Goal: Task Accomplishment & Management: Manage account settings

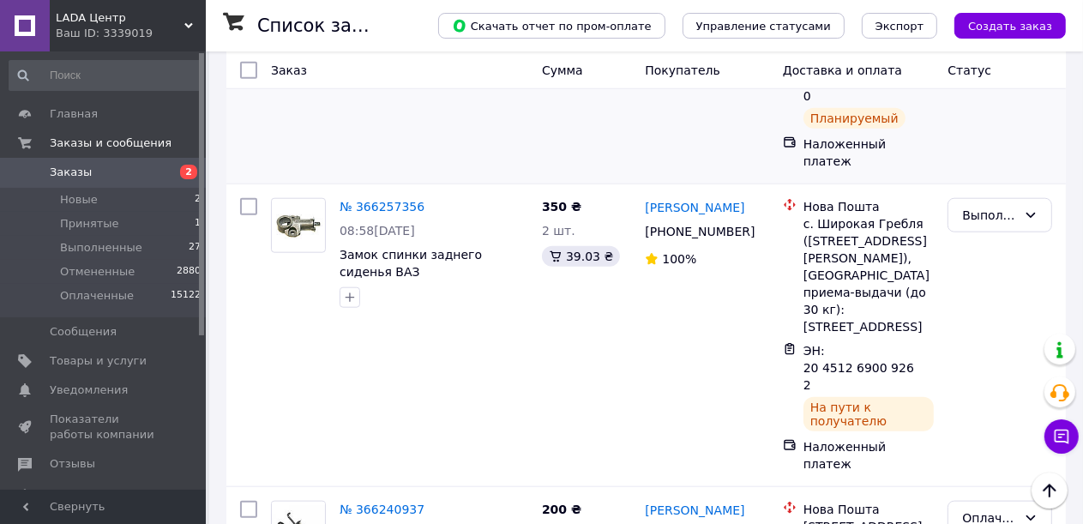
scroll to position [1715, 0]
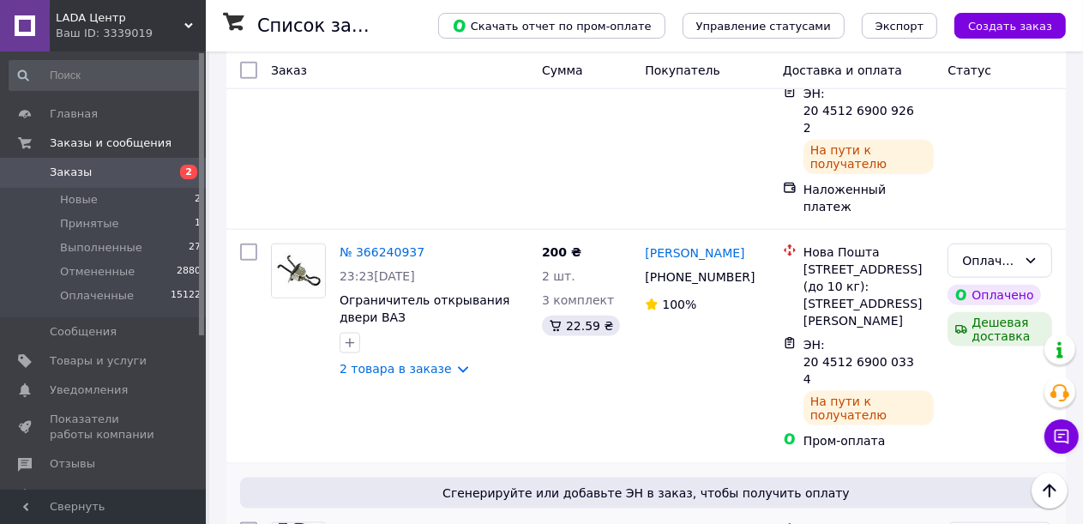
drag, startPoint x: 741, startPoint y: 262, endPoint x: 667, endPoint y: 262, distance: 73.7
copy div "0 96 694 68 10"
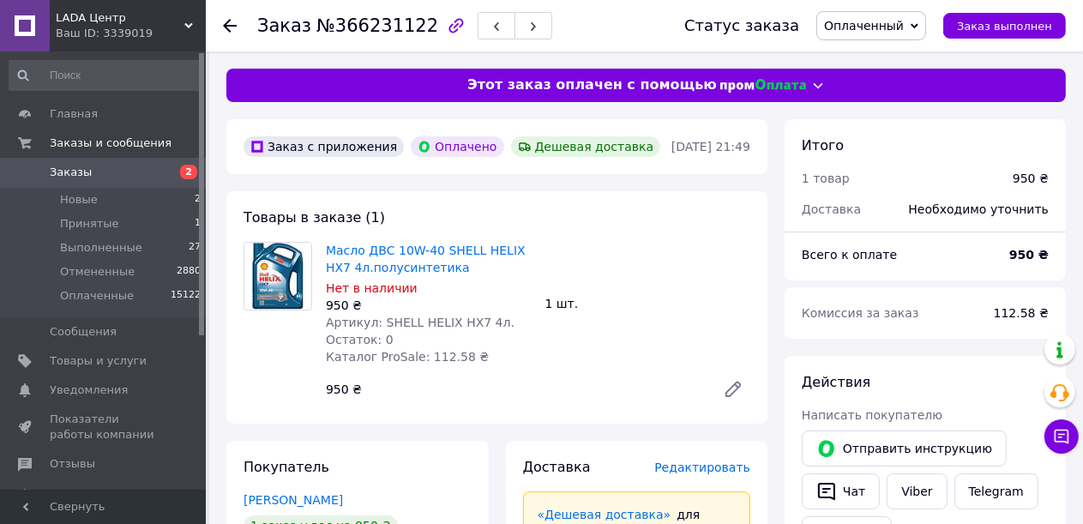
scroll to position [257, 0]
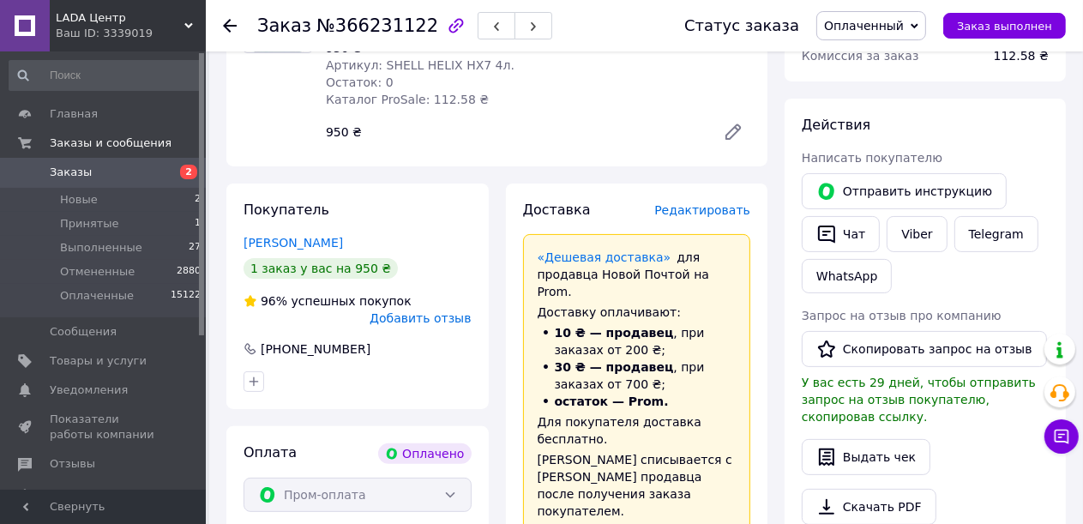
click at [737, 130] on icon at bounding box center [733, 132] width 14 height 14
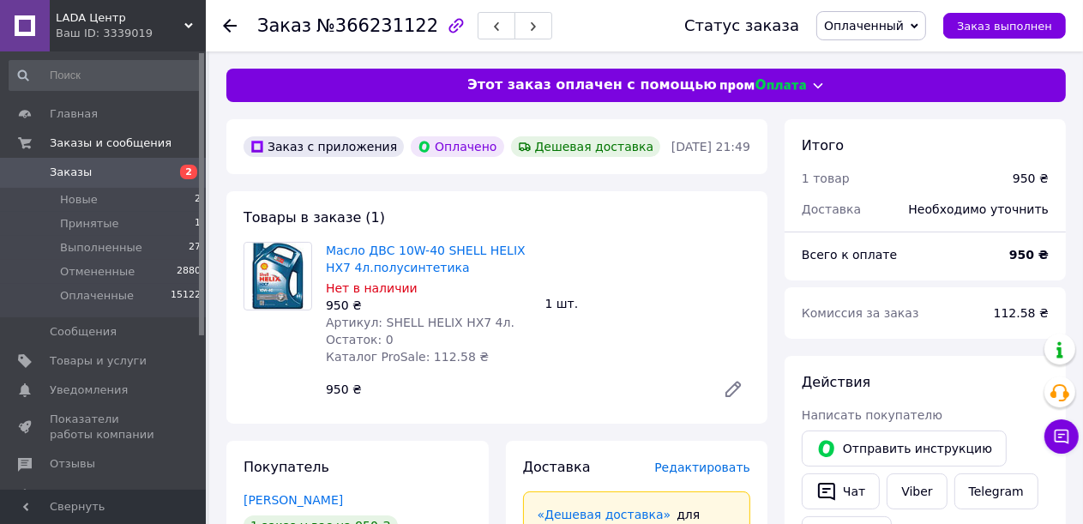
click at [229, 22] on icon at bounding box center [230, 26] width 14 height 14
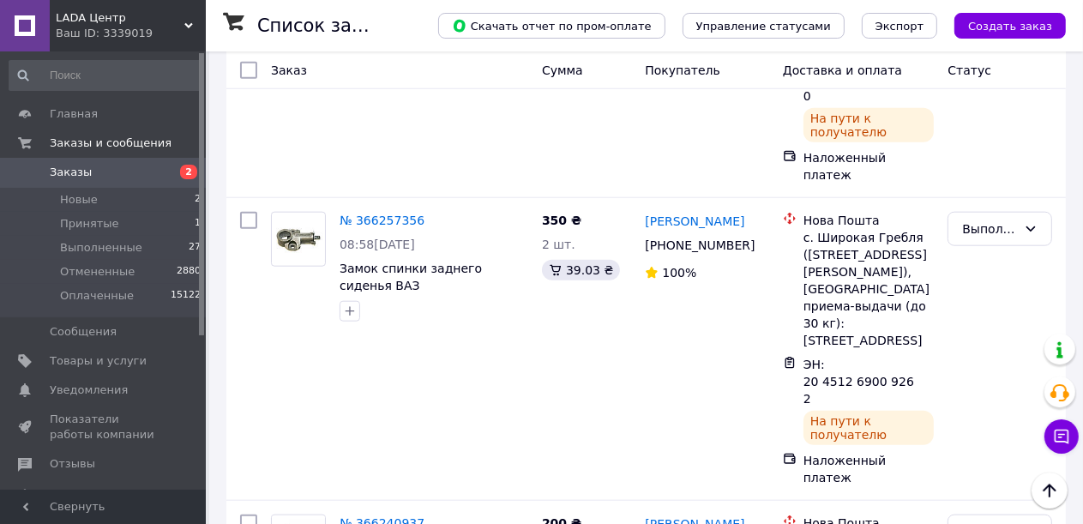
scroll to position [1715, 0]
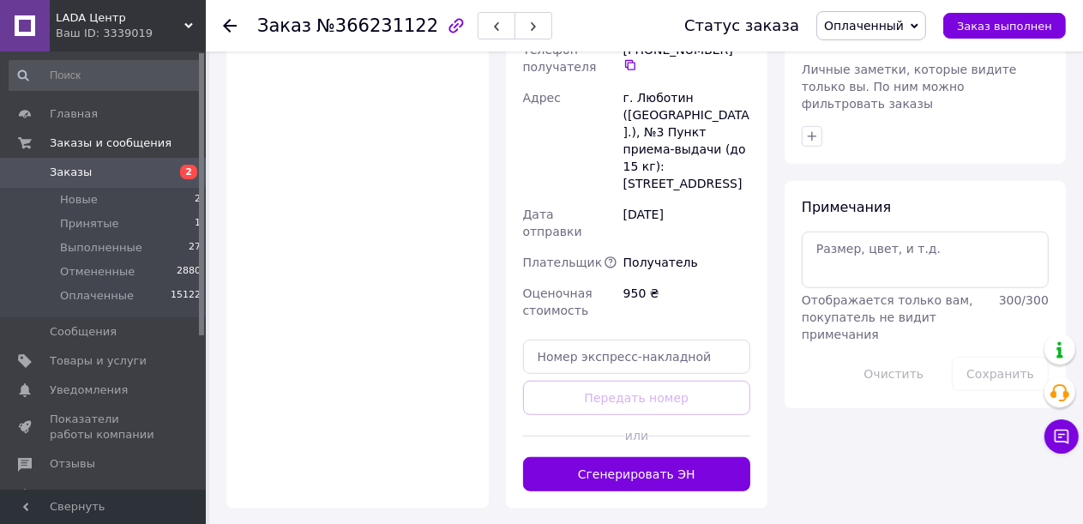
scroll to position [1025, 0]
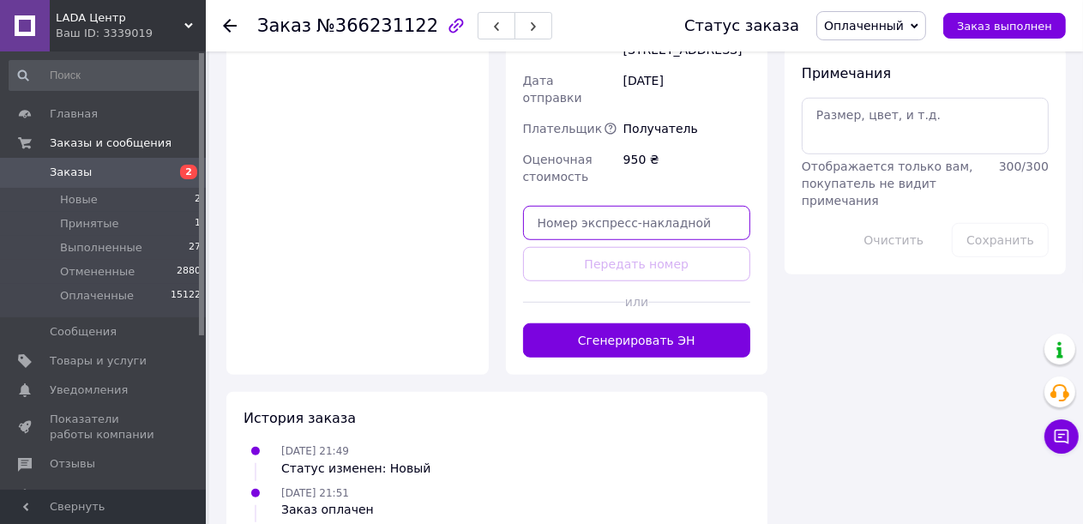
paste input "20451268892011"
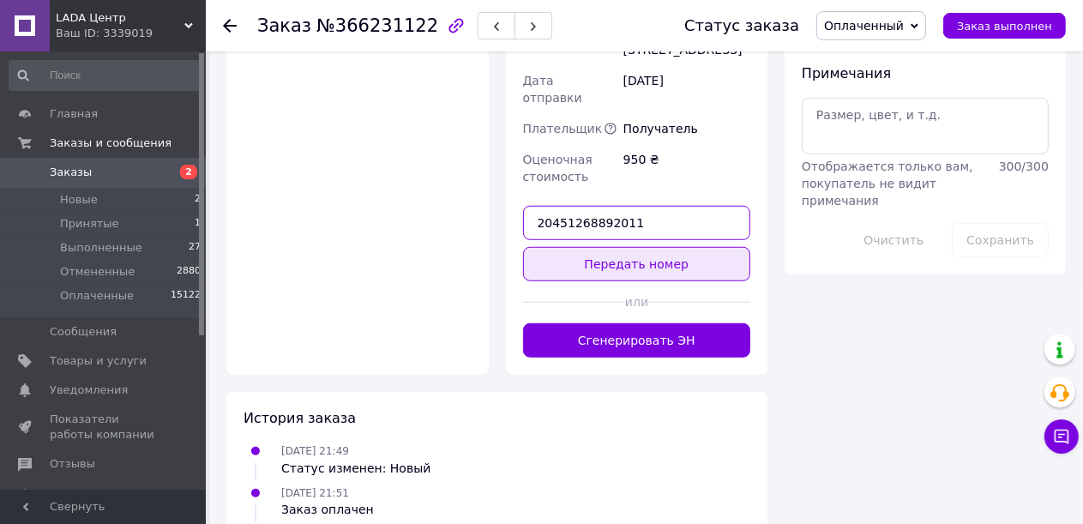
type input "20451268892011"
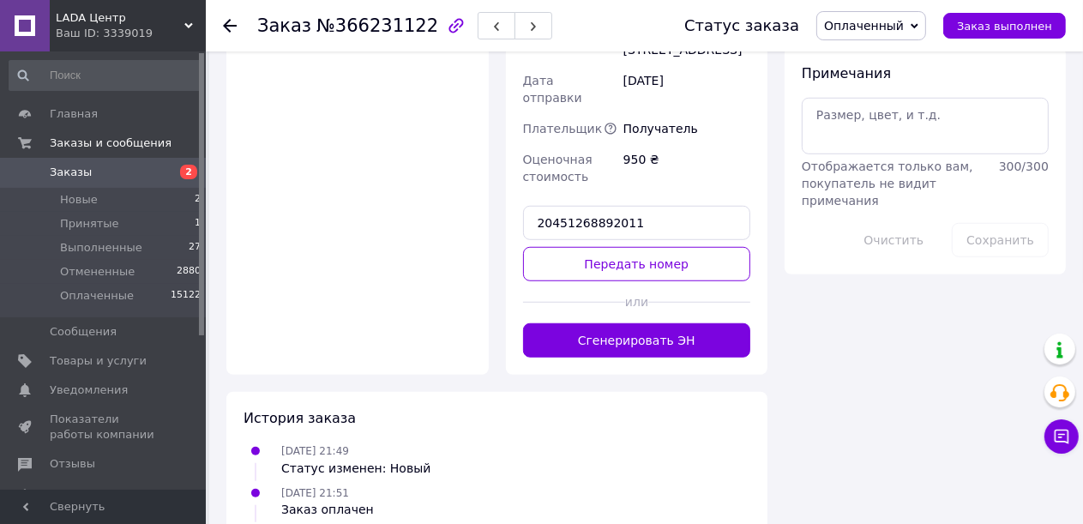
click at [644, 247] on button "Передать номер" at bounding box center [637, 264] width 228 height 34
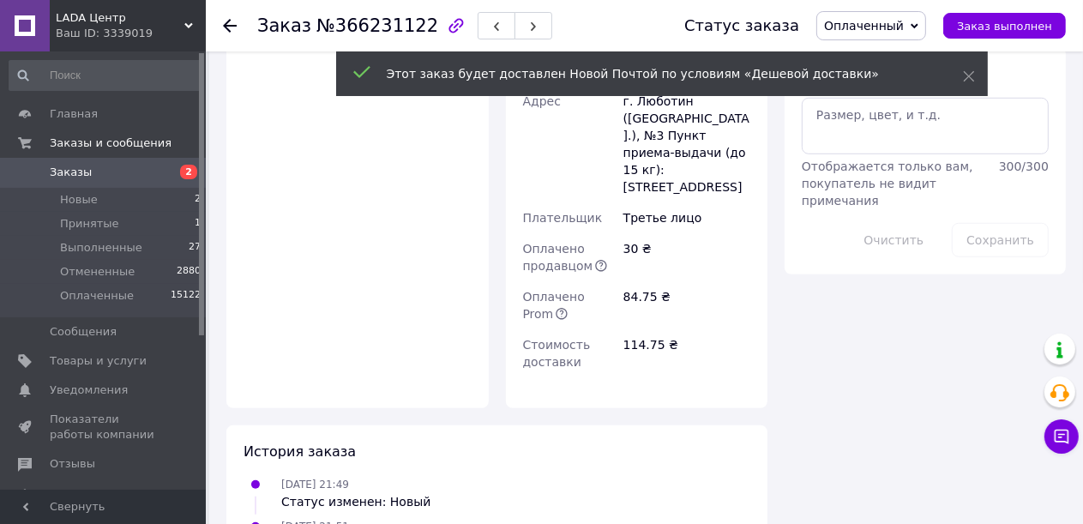
click at [227, 25] on use at bounding box center [230, 26] width 14 height 14
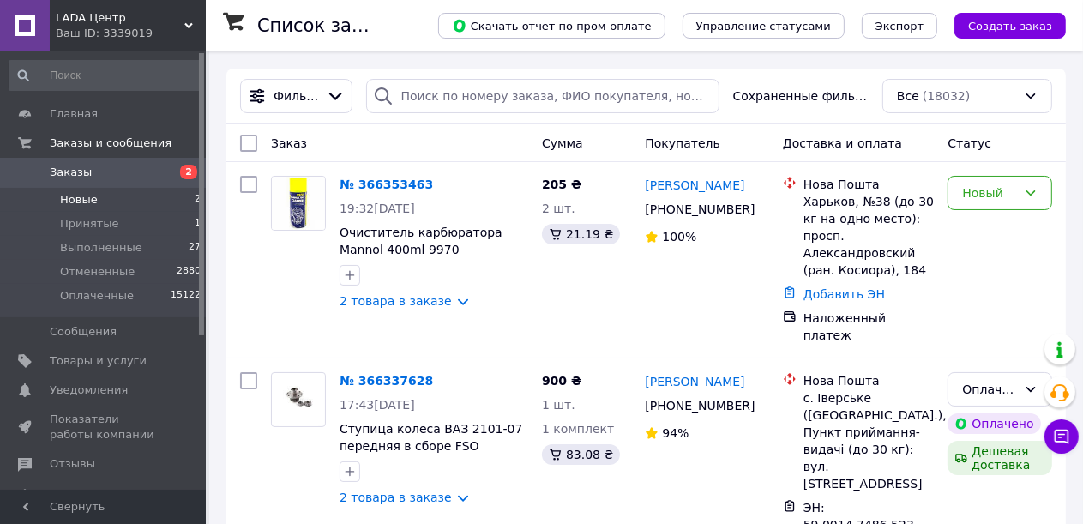
click at [122, 202] on li "Новые 2" at bounding box center [105, 200] width 211 height 24
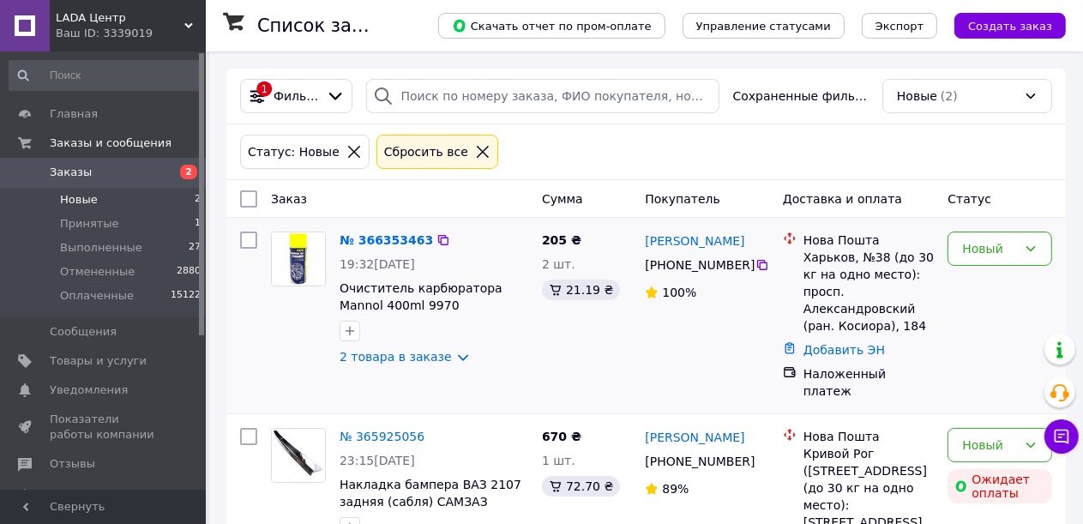
scroll to position [52, 0]
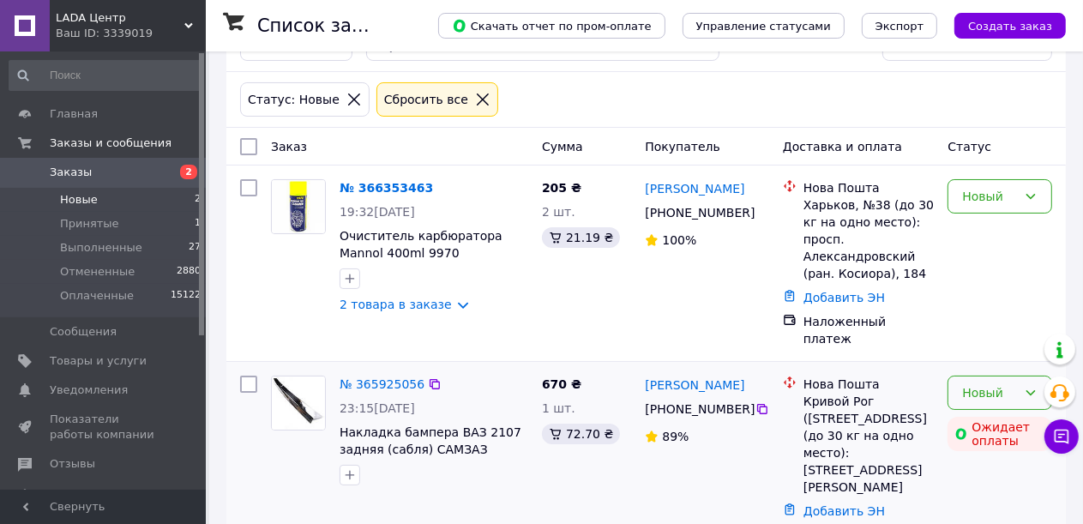
click at [1031, 386] on icon at bounding box center [1031, 393] width 14 height 14
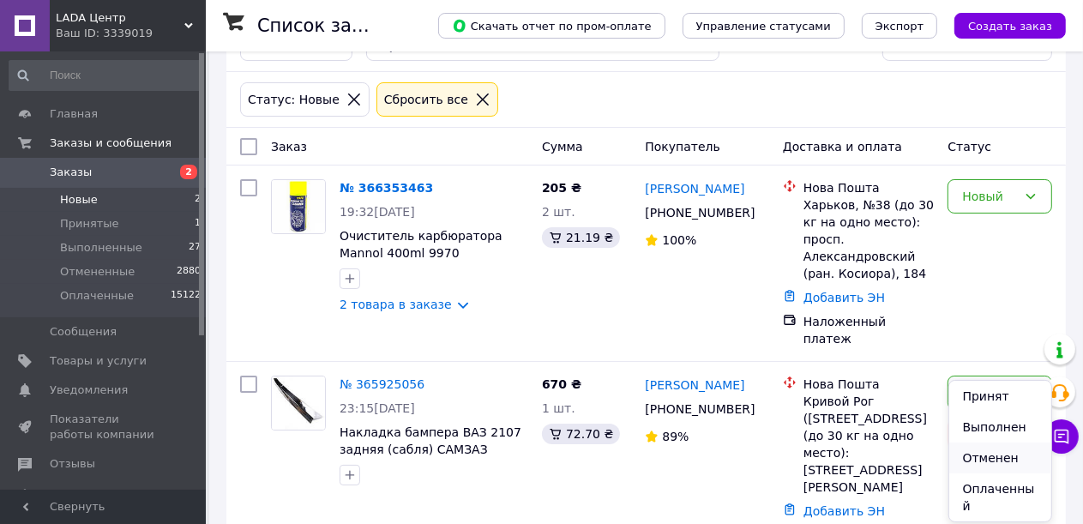
click at [996, 464] on li "Отменен" at bounding box center [1000, 457] width 103 height 31
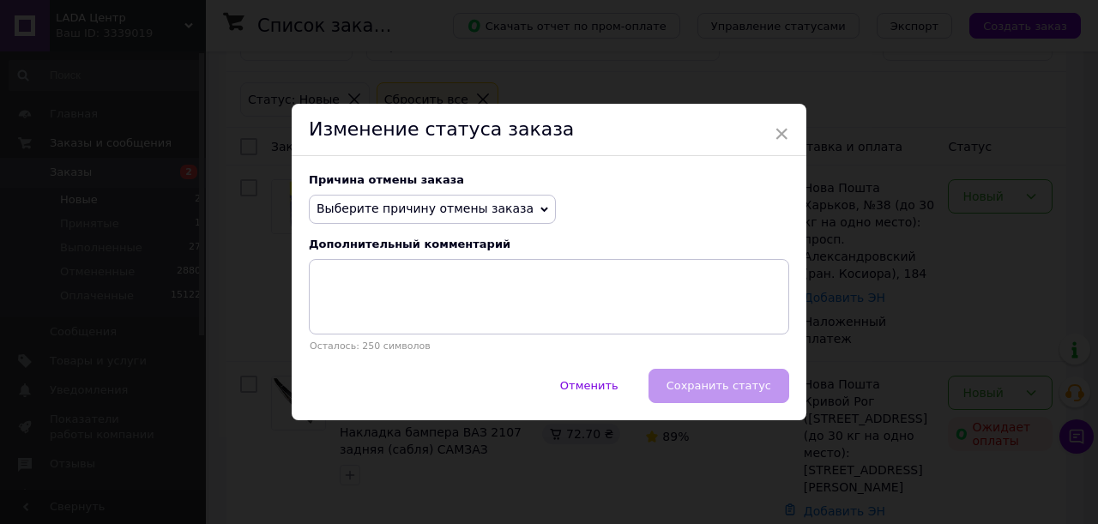
click at [540, 208] on icon at bounding box center [544, 210] width 8 height 8
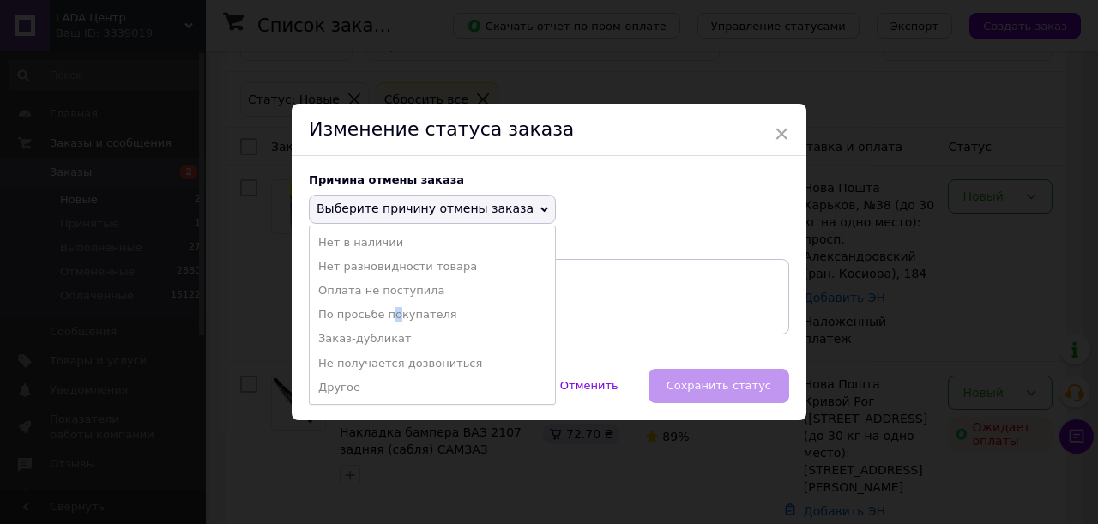
click at [388, 317] on li "По просьбе покупателя" at bounding box center [432, 315] width 245 height 24
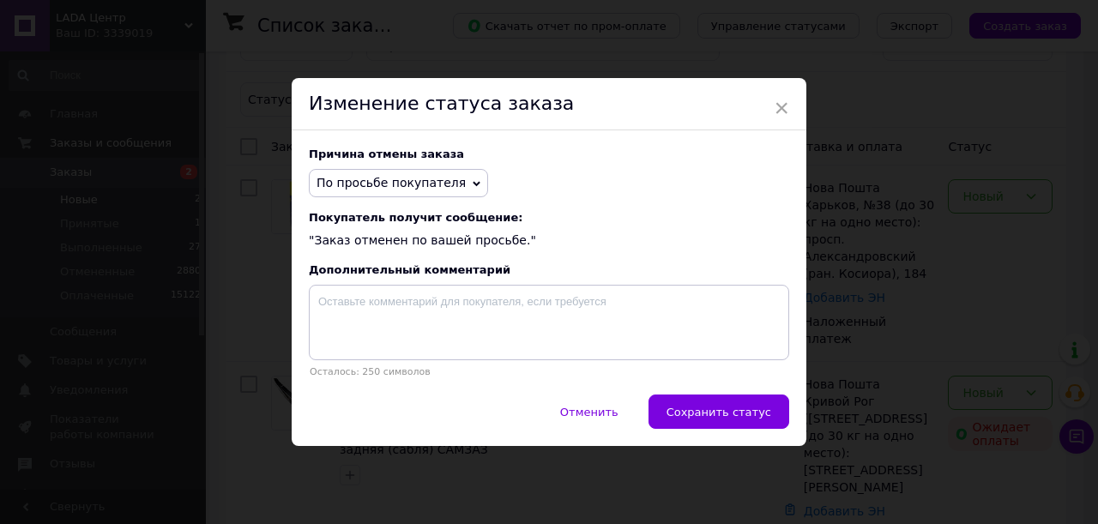
drag, startPoint x: 734, startPoint y: 410, endPoint x: 725, endPoint y: 407, distance: 9.0
click at [736, 410] on span "Сохранить статус" at bounding box center [718, 412] width 105 height 13
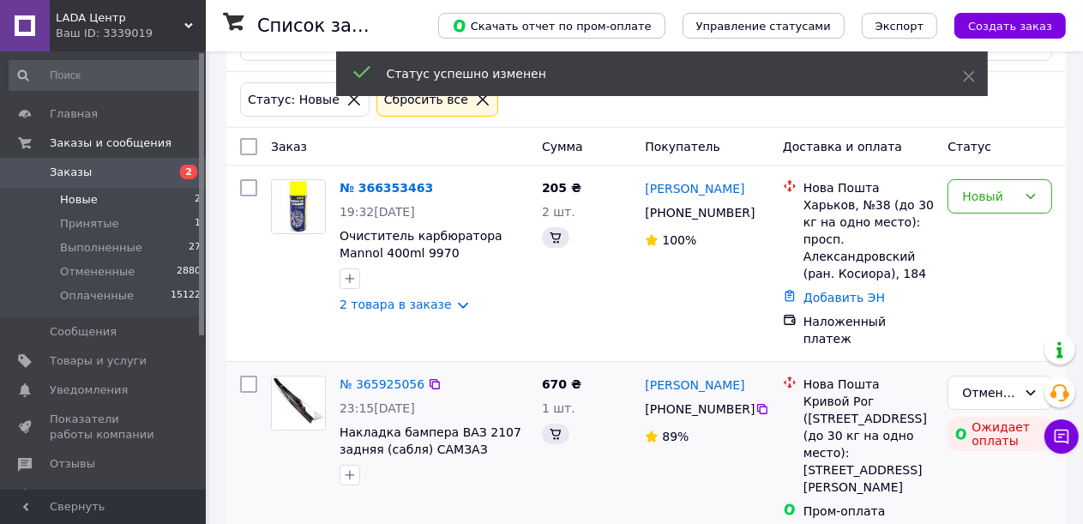
scroll to position [28, 0]
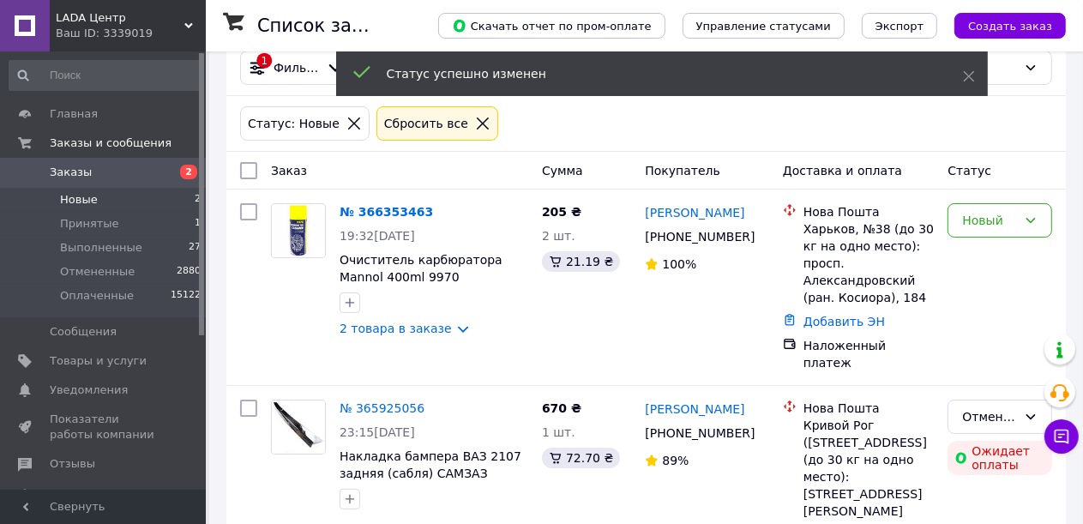
click at [293, 400] on img at bounding box center [298, 426] width 53 height 53
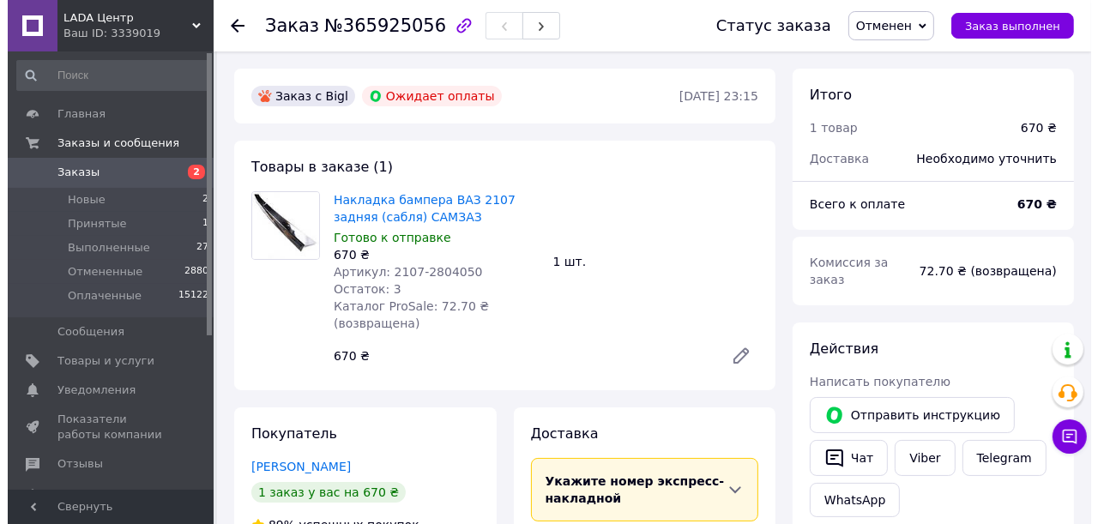
scroll to position [257, 0]
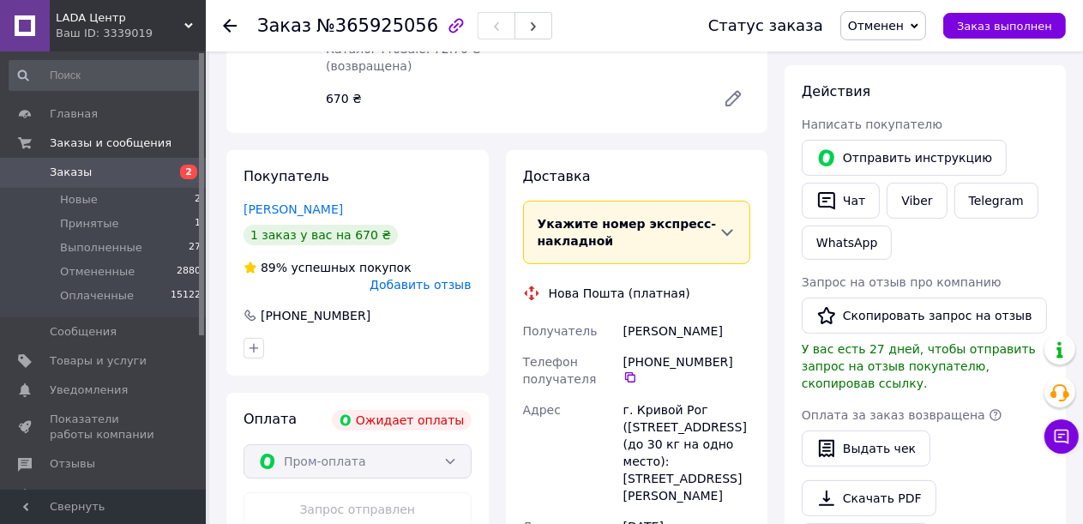
click at [436, 280] on span "Добавить отзыв" at bounding box center [420, 285] width 101 height 14
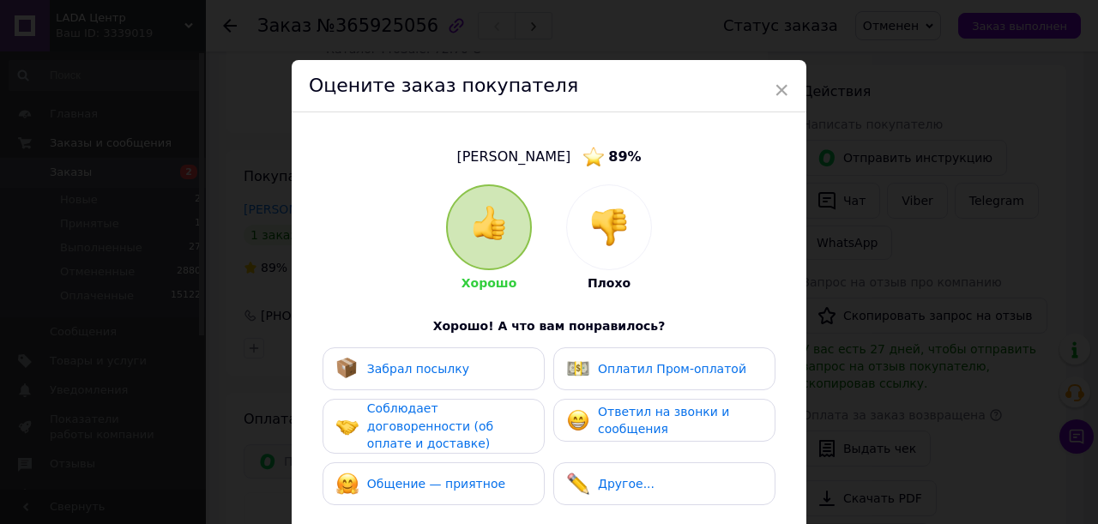
click at [665, 225] on div "Хорошо Плохо Хорошо! А что вам понравилось? Забрал посылку Оплатил Пром-оплатой…" at bounding box center [548, 444] width 463 height 520
click at [621, 235] on img at bounding box center [609, 227] width 38 height 38
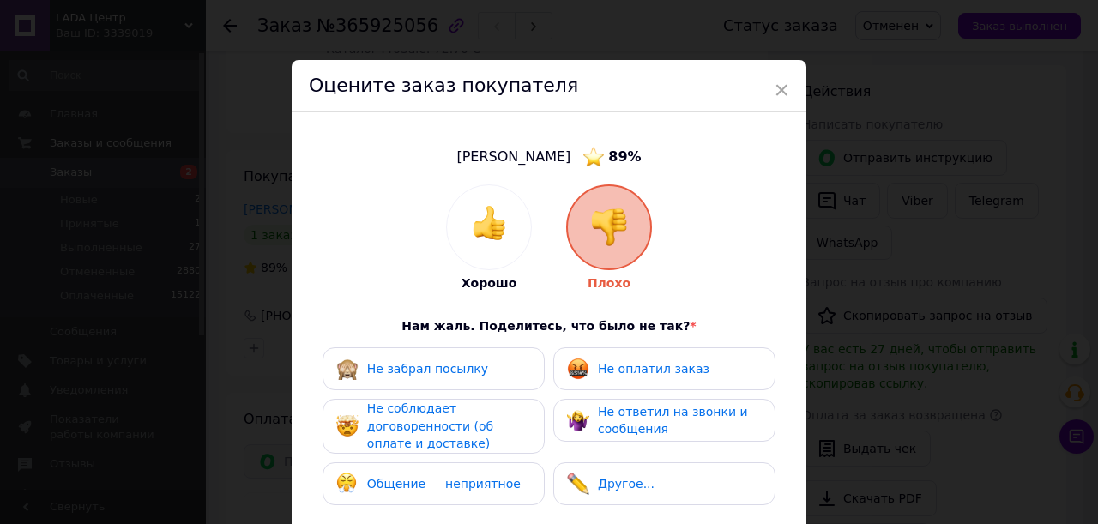
scroll to position [86, 0]
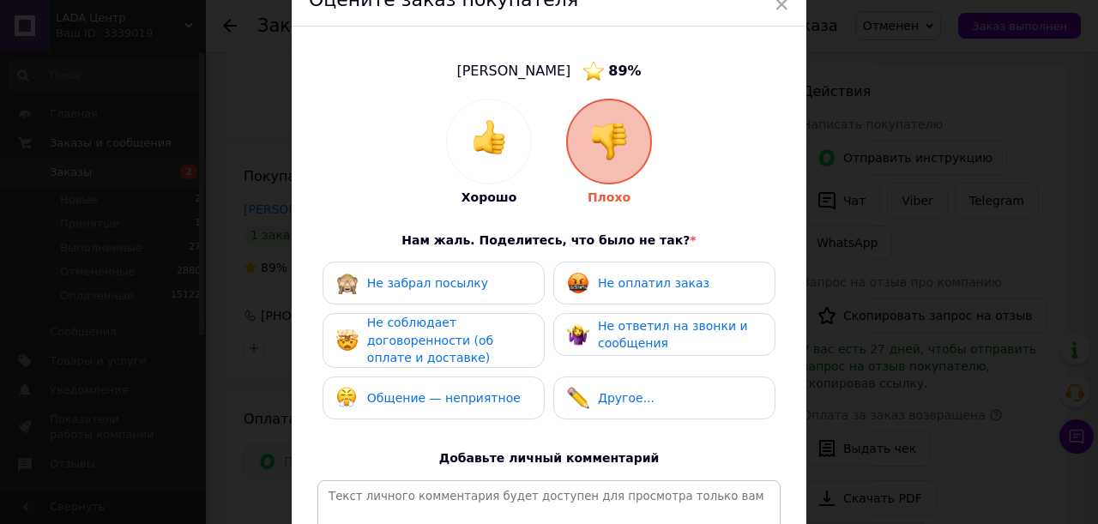
click at [471, 401] on span "Общение — неприятное" at bounding box center [443, 398] width 153 height 14
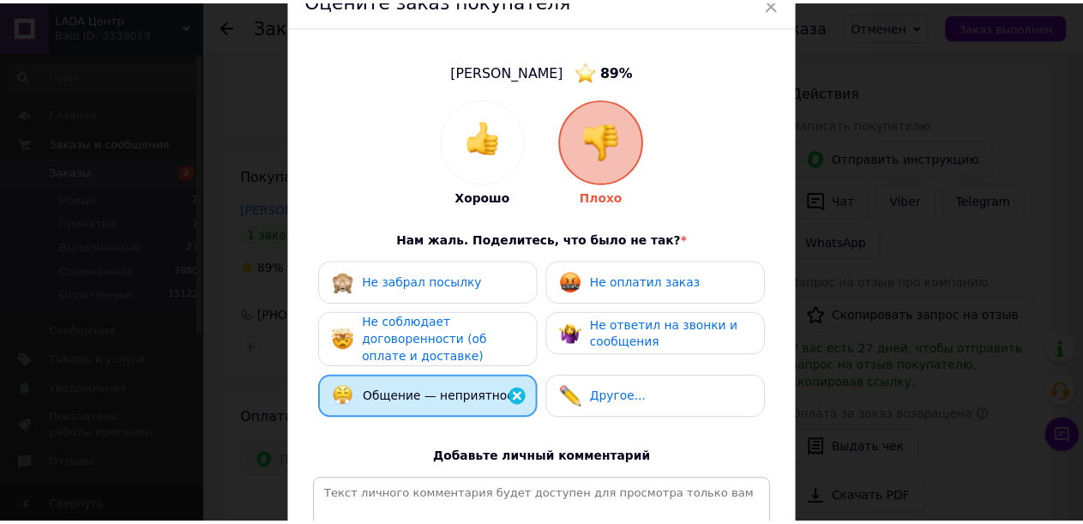
scroll to position [325, 0]
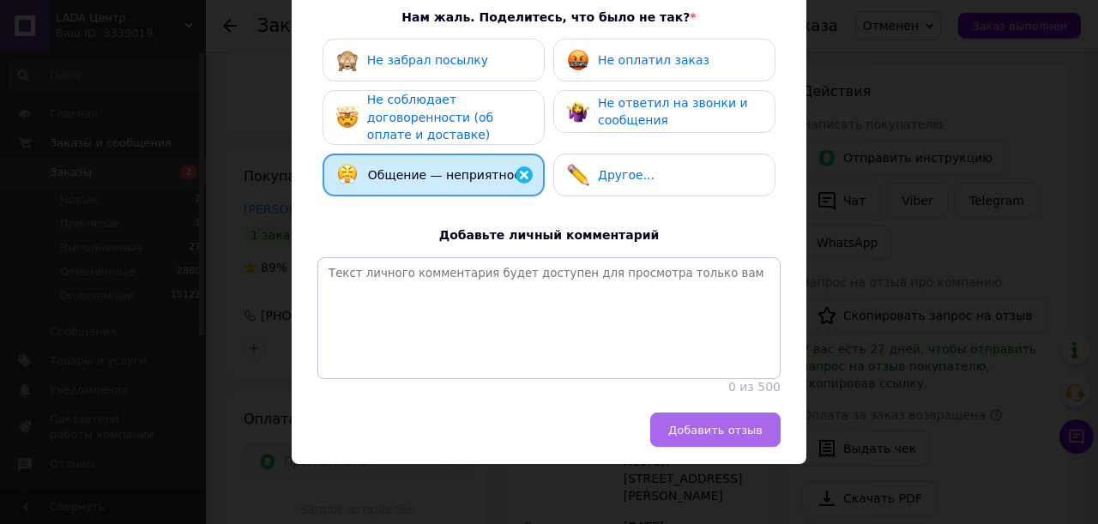
click at [717, 424] on span "Добавить отзыв" at bounding box center [715, 430] width 94 height 13
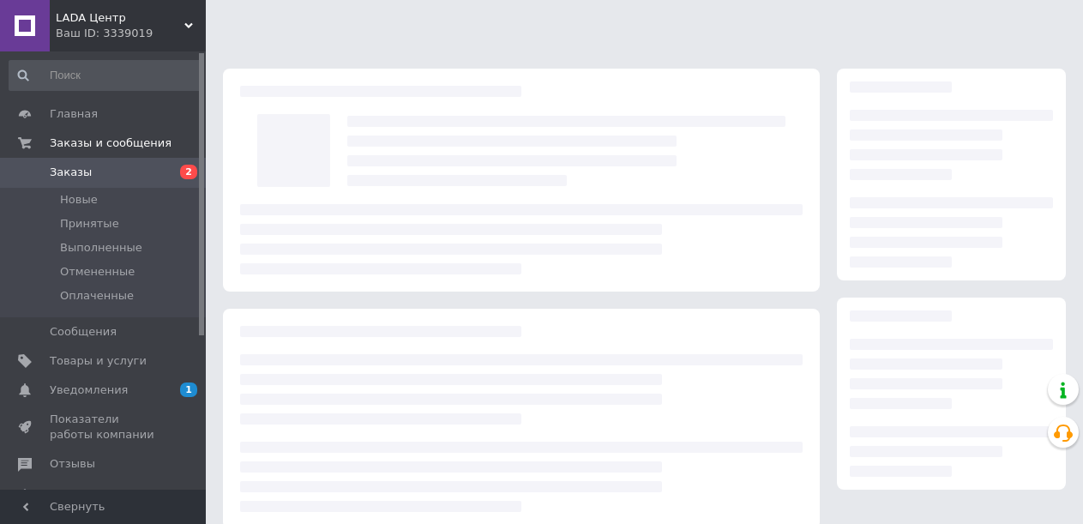
scroll to position [257, 0]
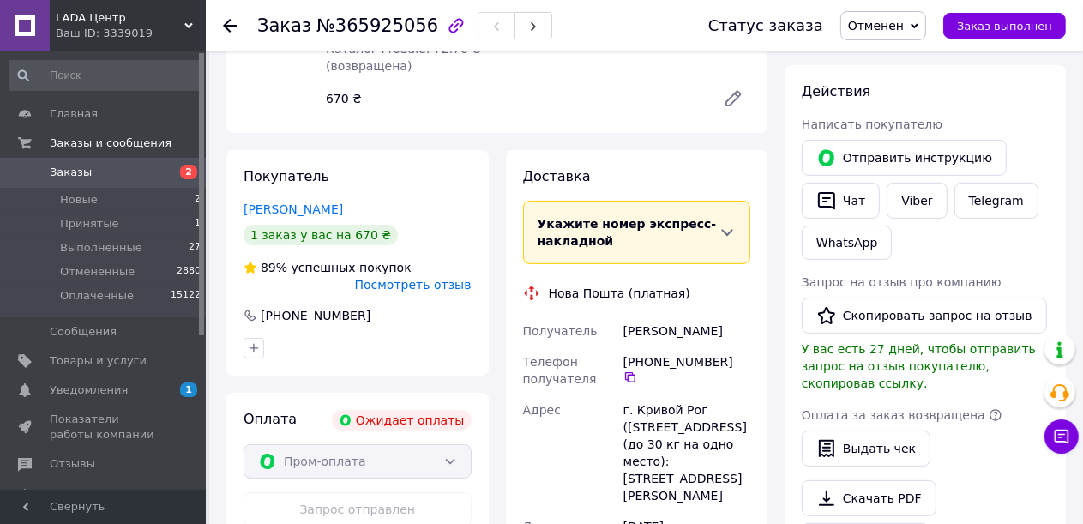
click at [228, 23] on icon at bounding box center [230, 26] width 14 height 14
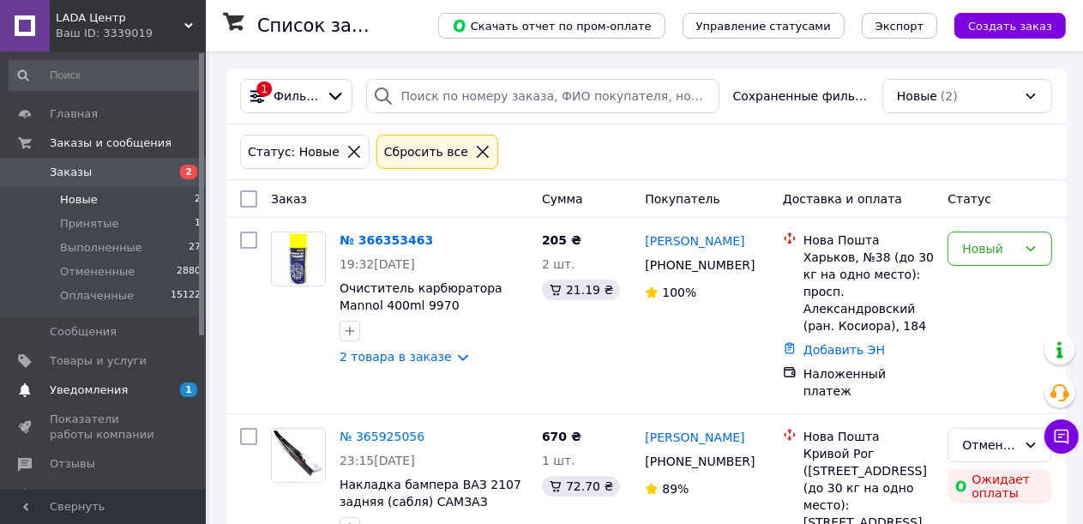
click at [185, 389] on span "1" at bounding box center [188, 389] width 17 height 15
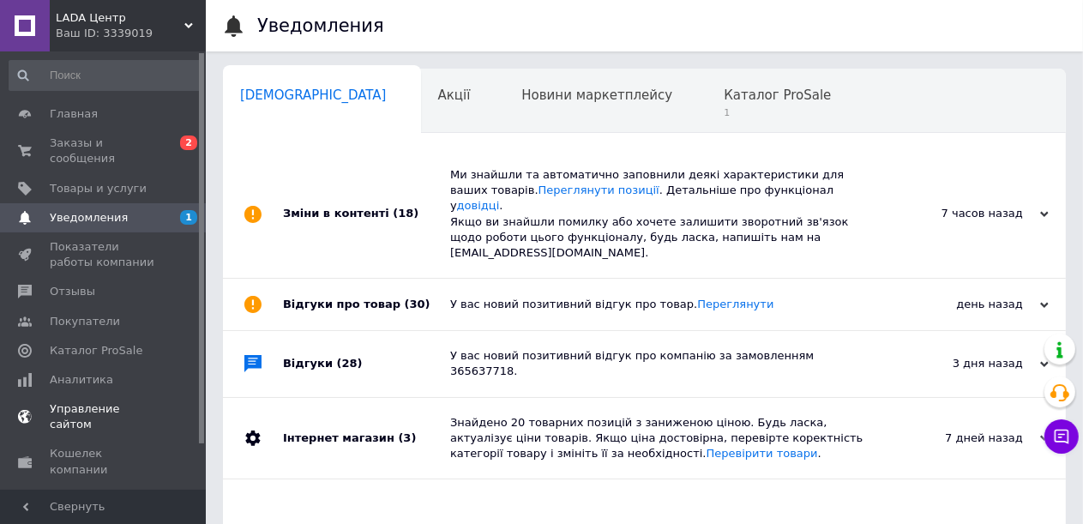
scroll to position [0, 6]
click at [718, 101] on span "Каталог ProSale" at bounding box center [771, 94] width 107 height 15
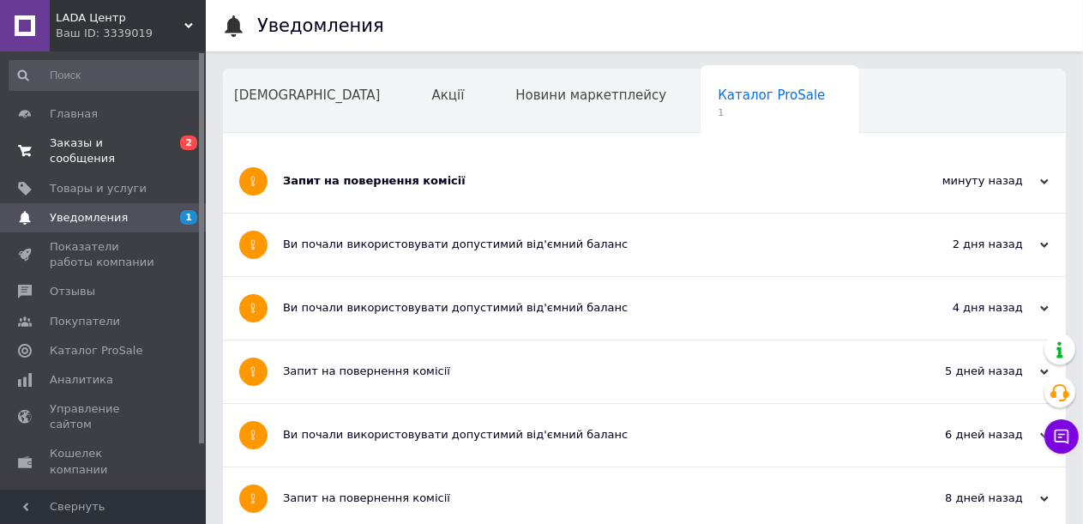
click at [75, 142] on span "Заказы и сообщения" at bounding box center [104, 150] width 109 height 31
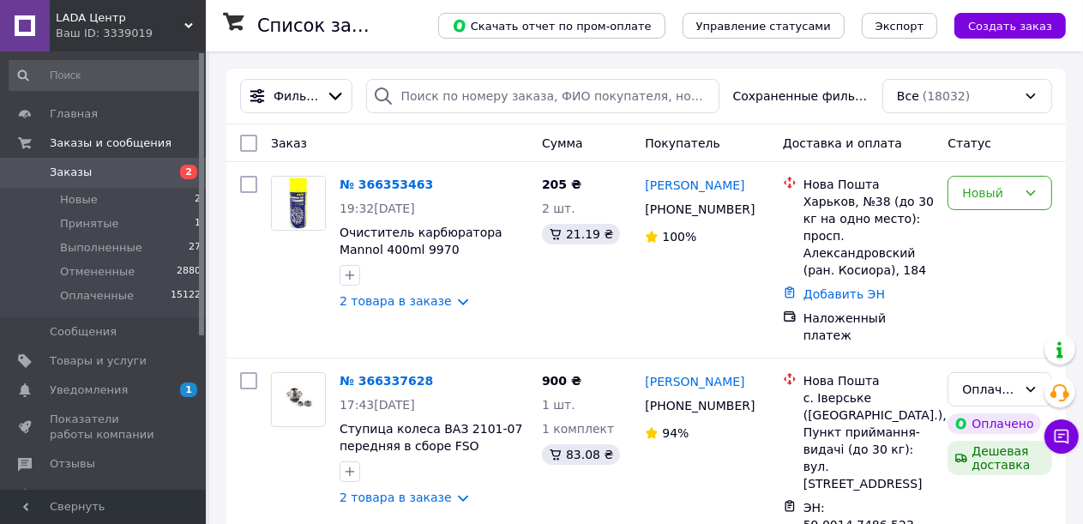
drag, startPoint x: 117, startPoint y: 243, endPoint x: 1070, endPoint y: 147, distance: 958.3
click at [117, 244] on span "Выполненные" at bounding box center [101, 247] width 82 height 15
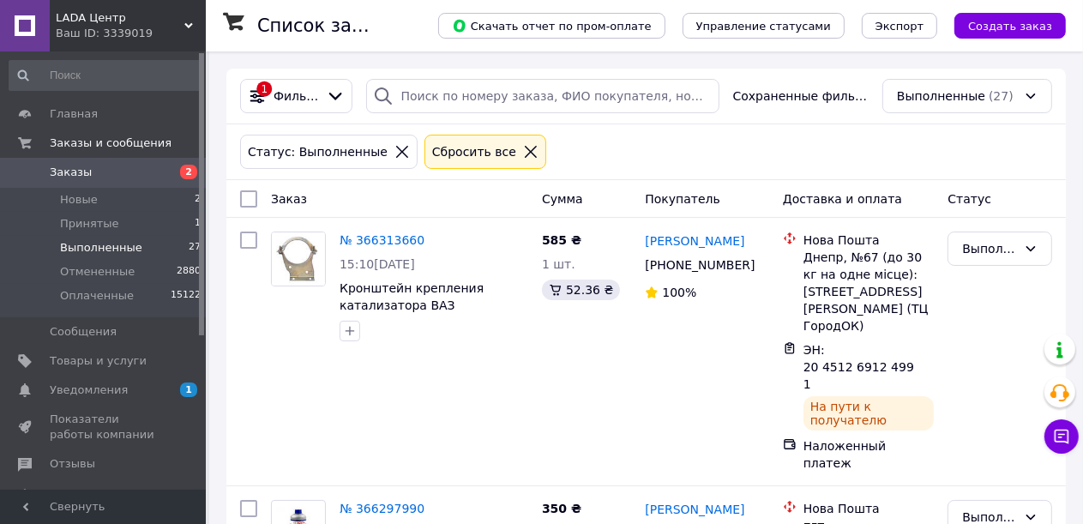
click at [394, 152] on icon at bounding box center [401, 151] width 15 height 15
